Goal: Go to known website: Access a specific website the user already knows

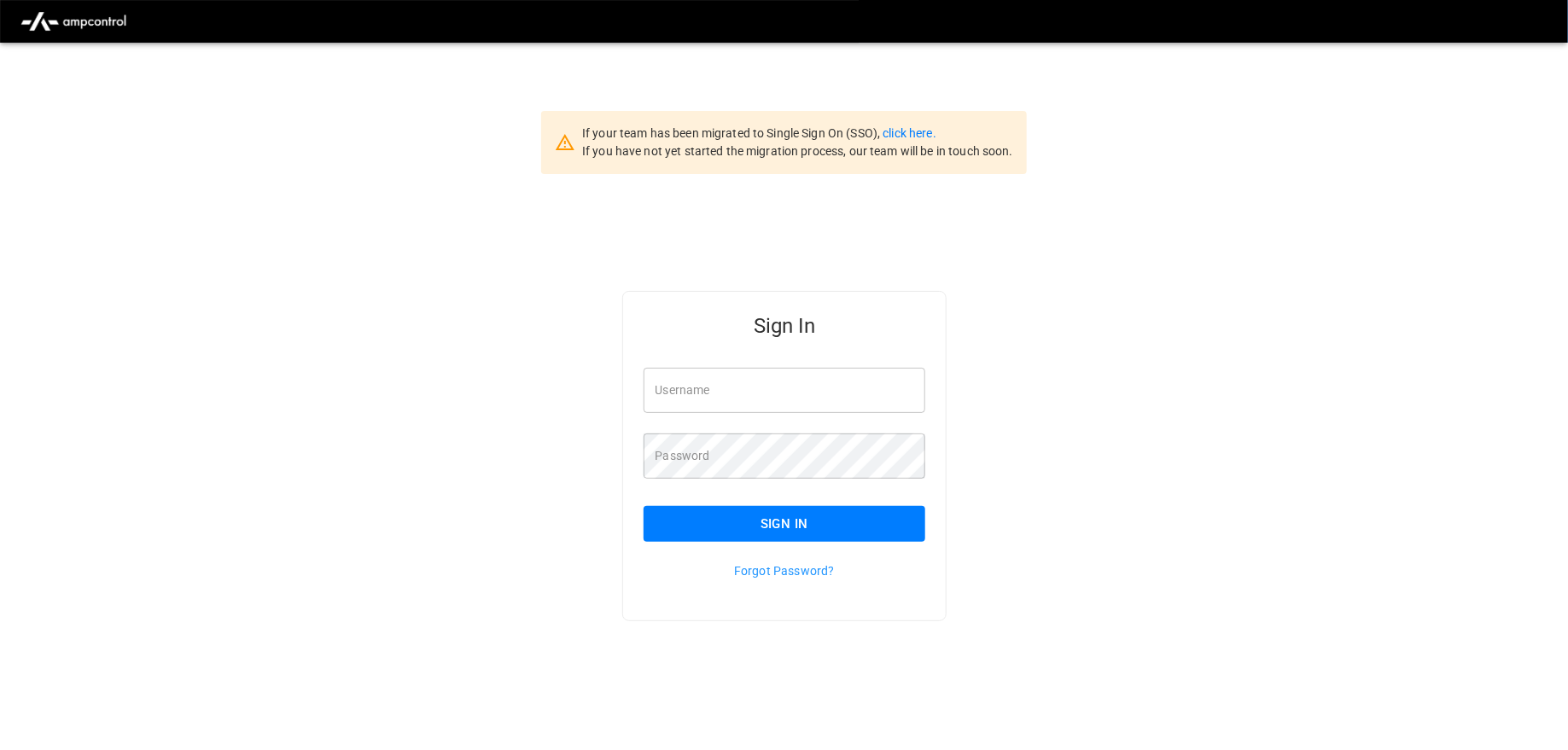
click at [668, 403] on input "Username" at bounding box center [784, 390] width 283 height 46
type input "**********"
